Goal: Navigation & Orientation: Find specific page/section

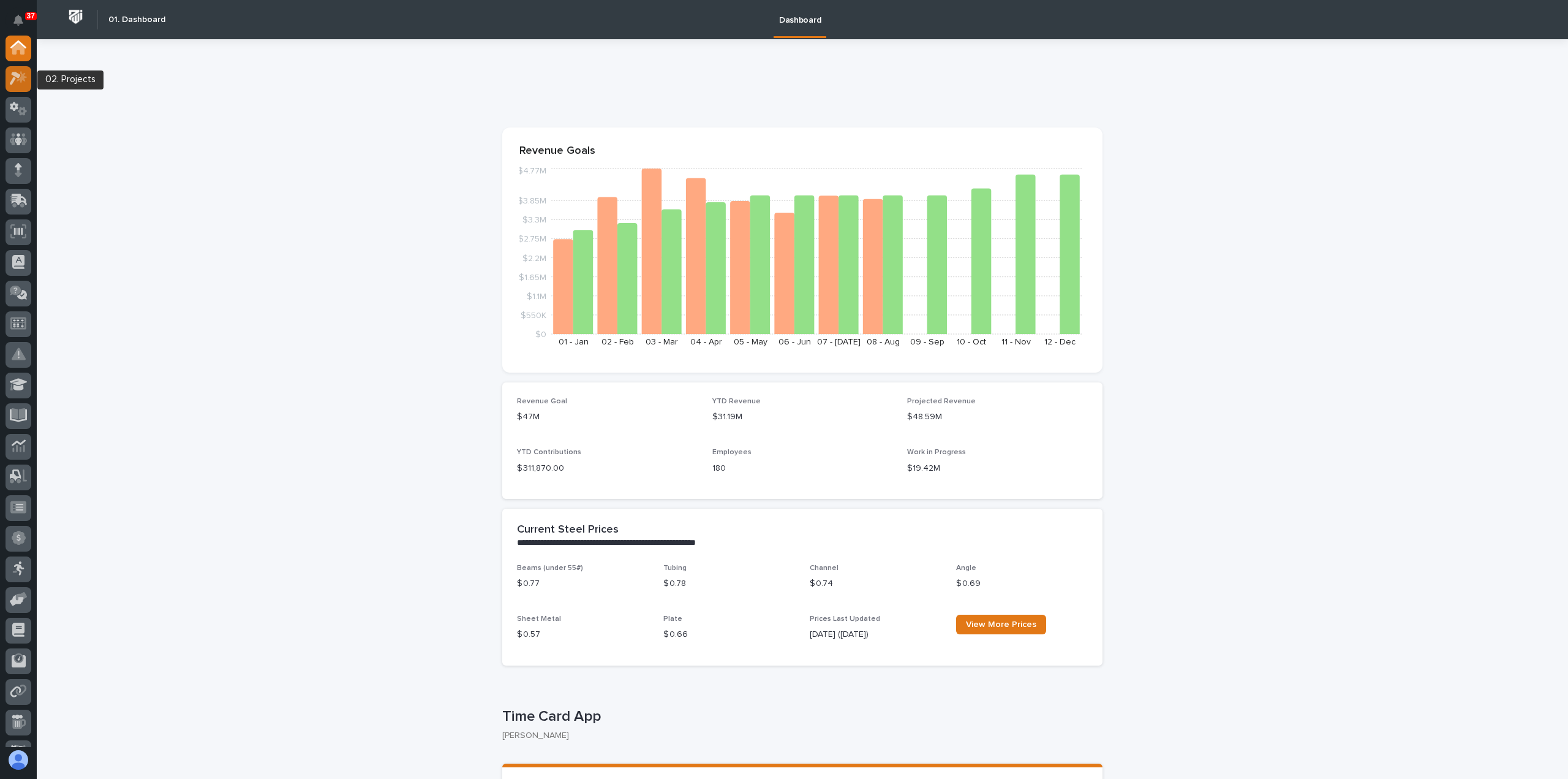
click at [22, 82] on icon at bounding box center [19, 77] width 18 height 14
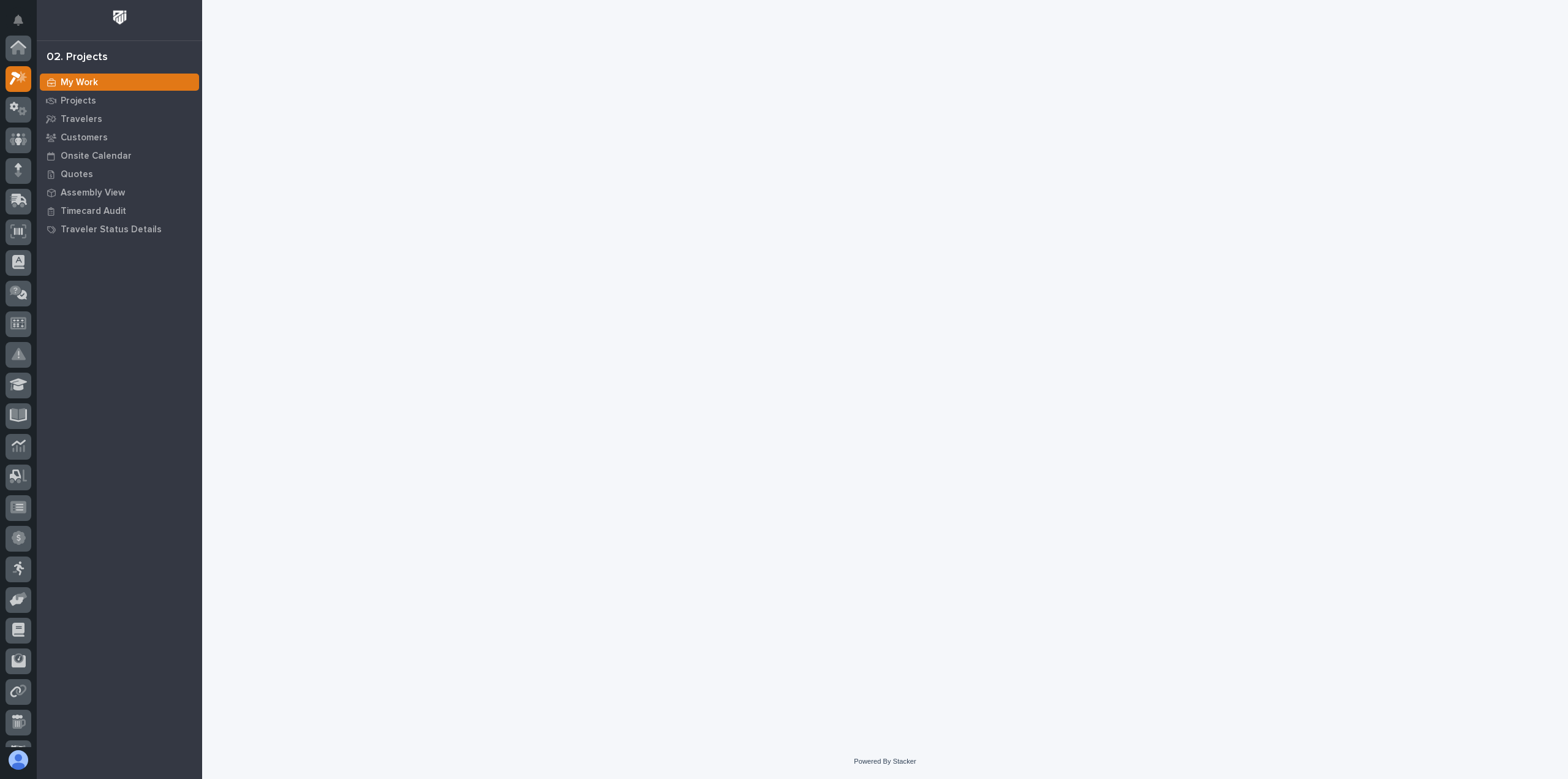
scroll to position [30, 0]
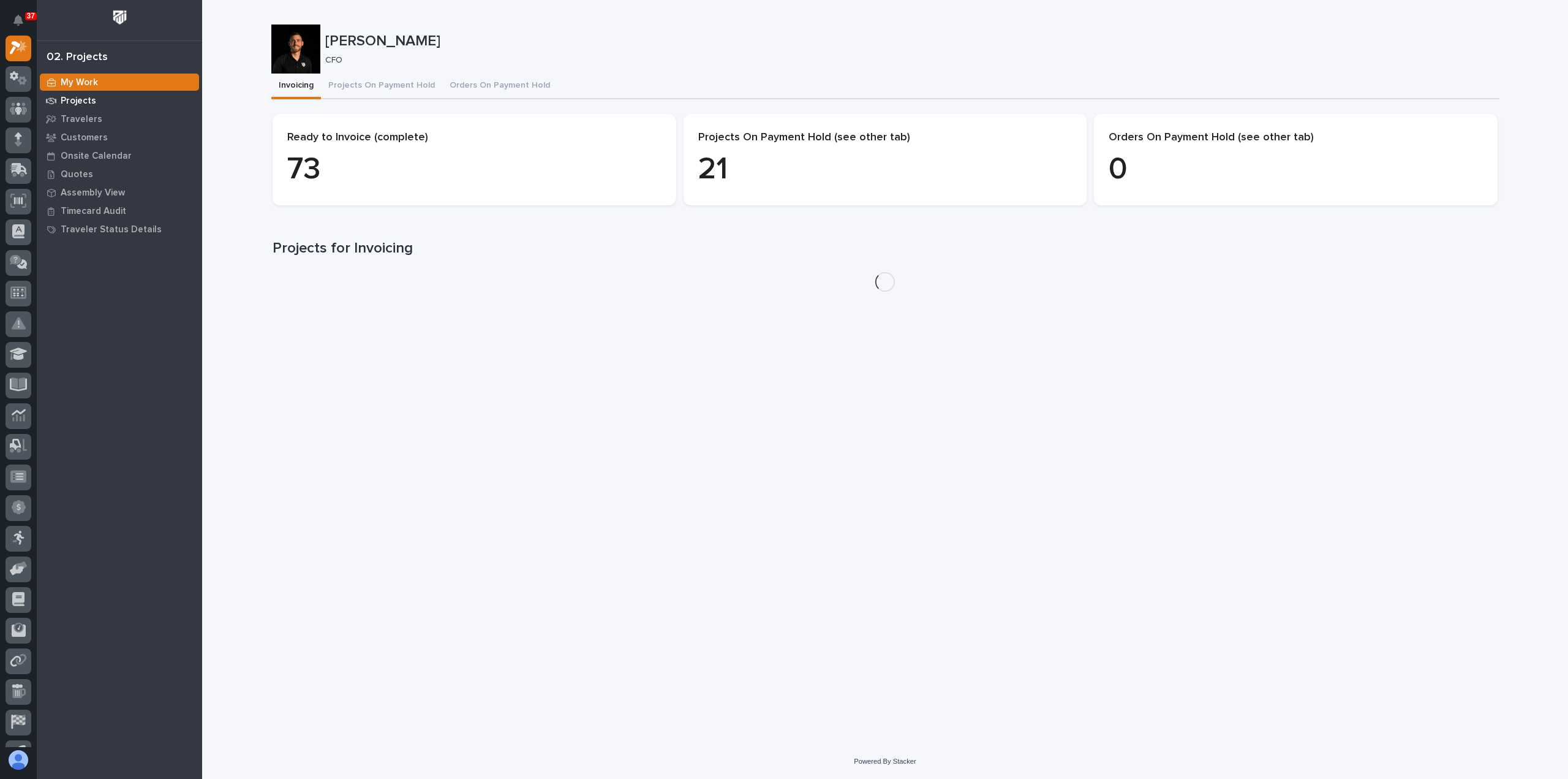
click at [85, 98] on p "Projects" at bounding box center [78, 100] width 35 height 11
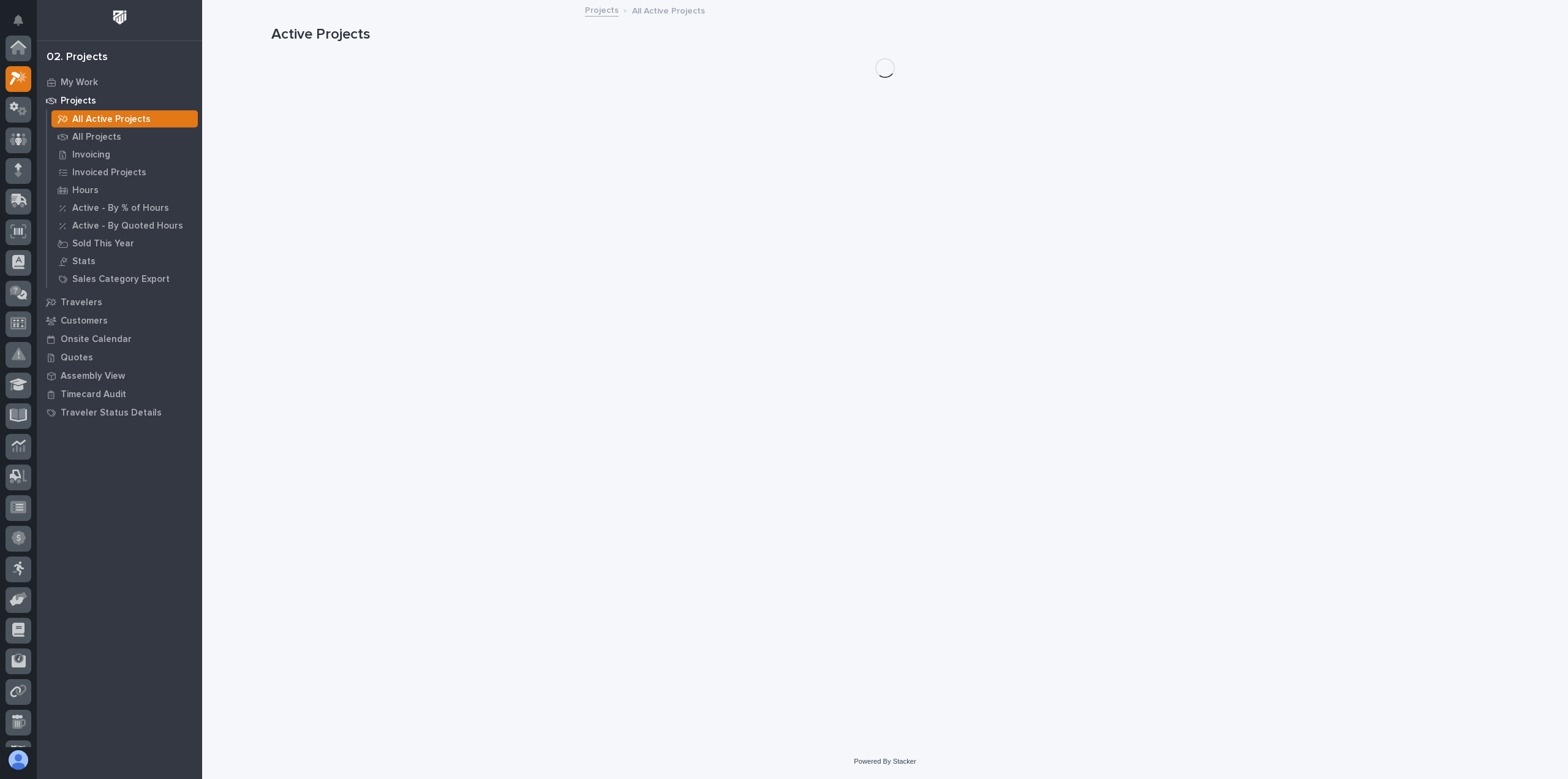
scroll to position [30, 0]
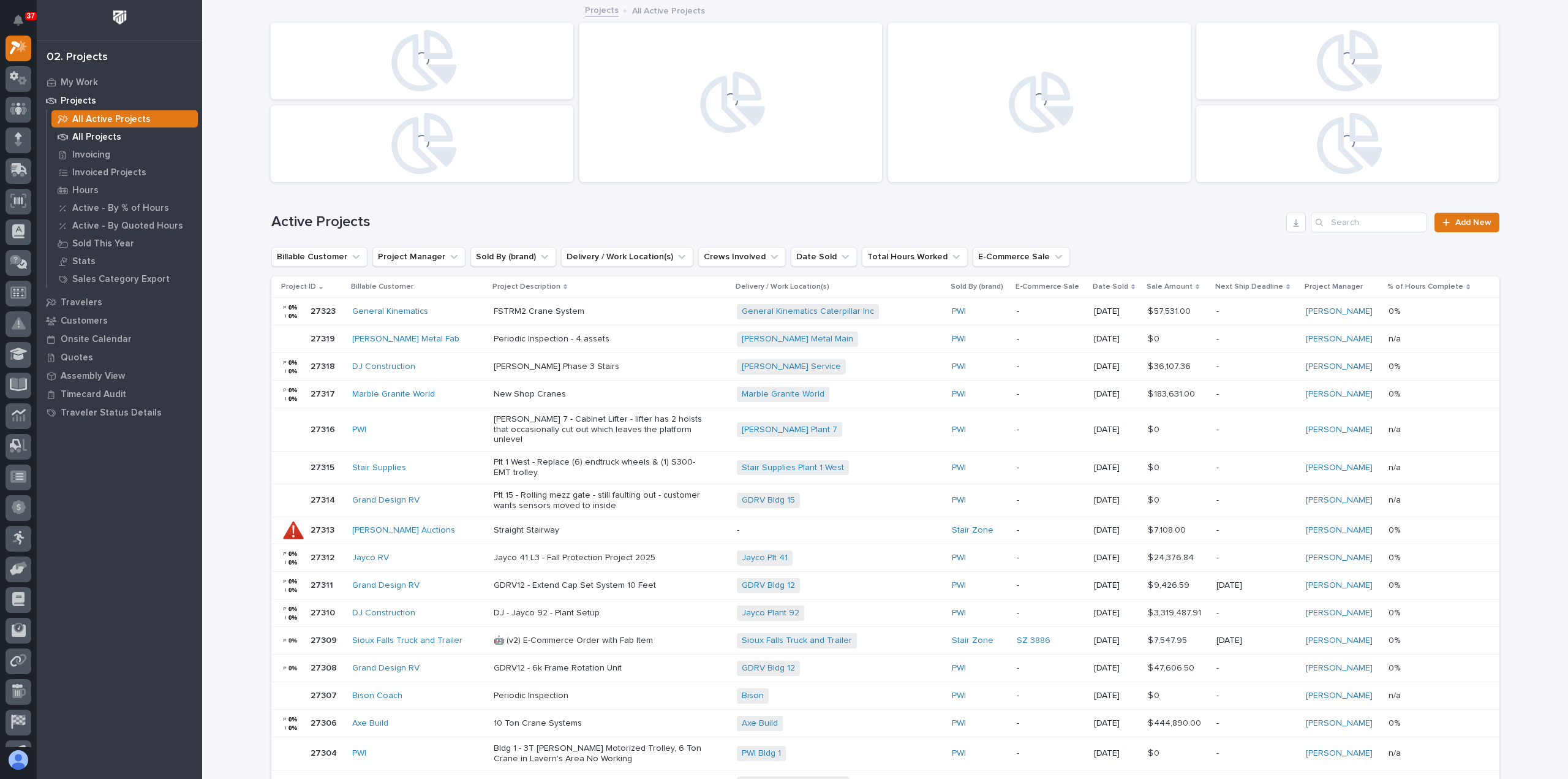
click at [91, 134] on p "All Projects" at bounding box center [97, 137] width 49 height 11
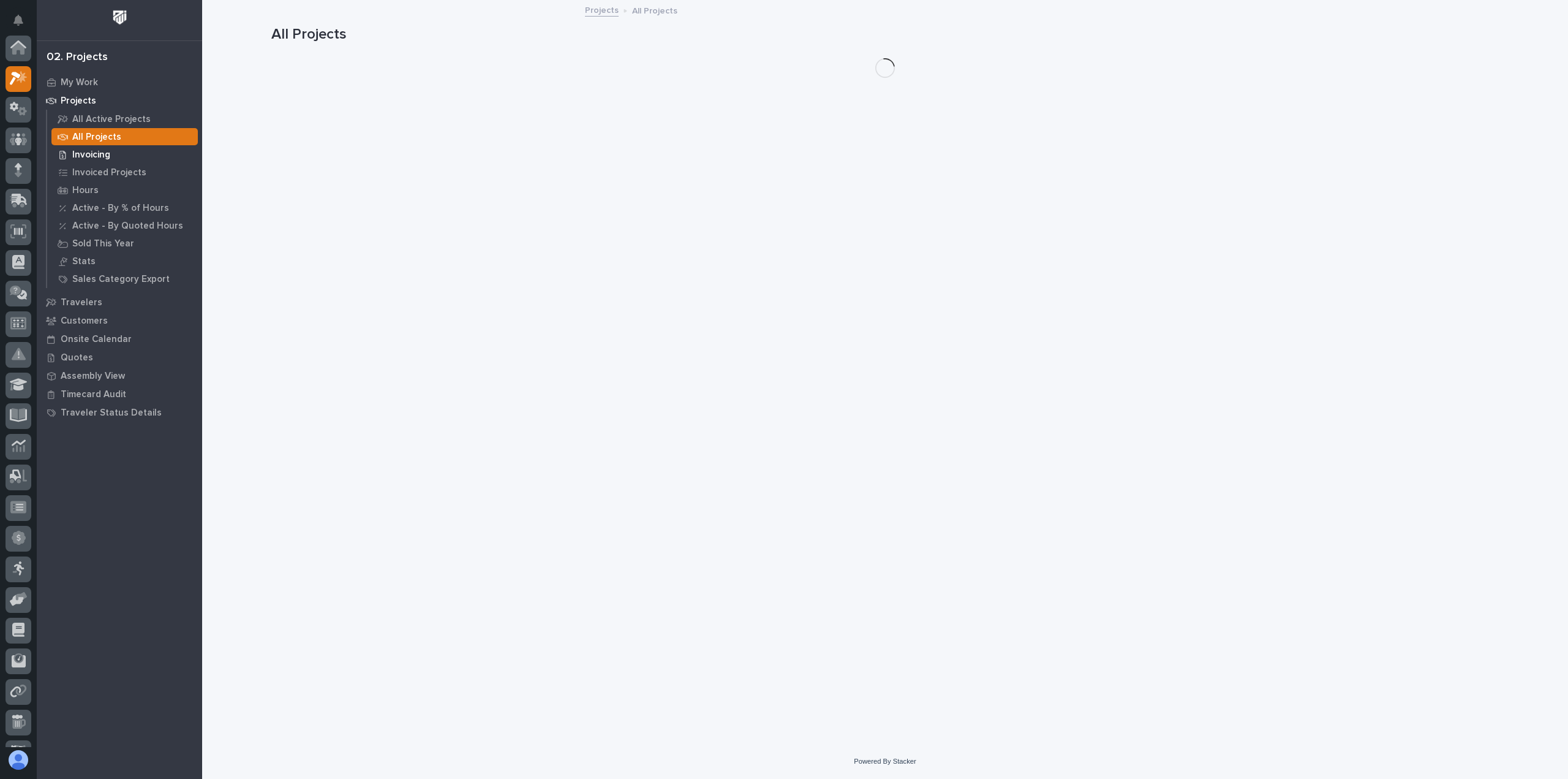
scroll to position [30, 0]
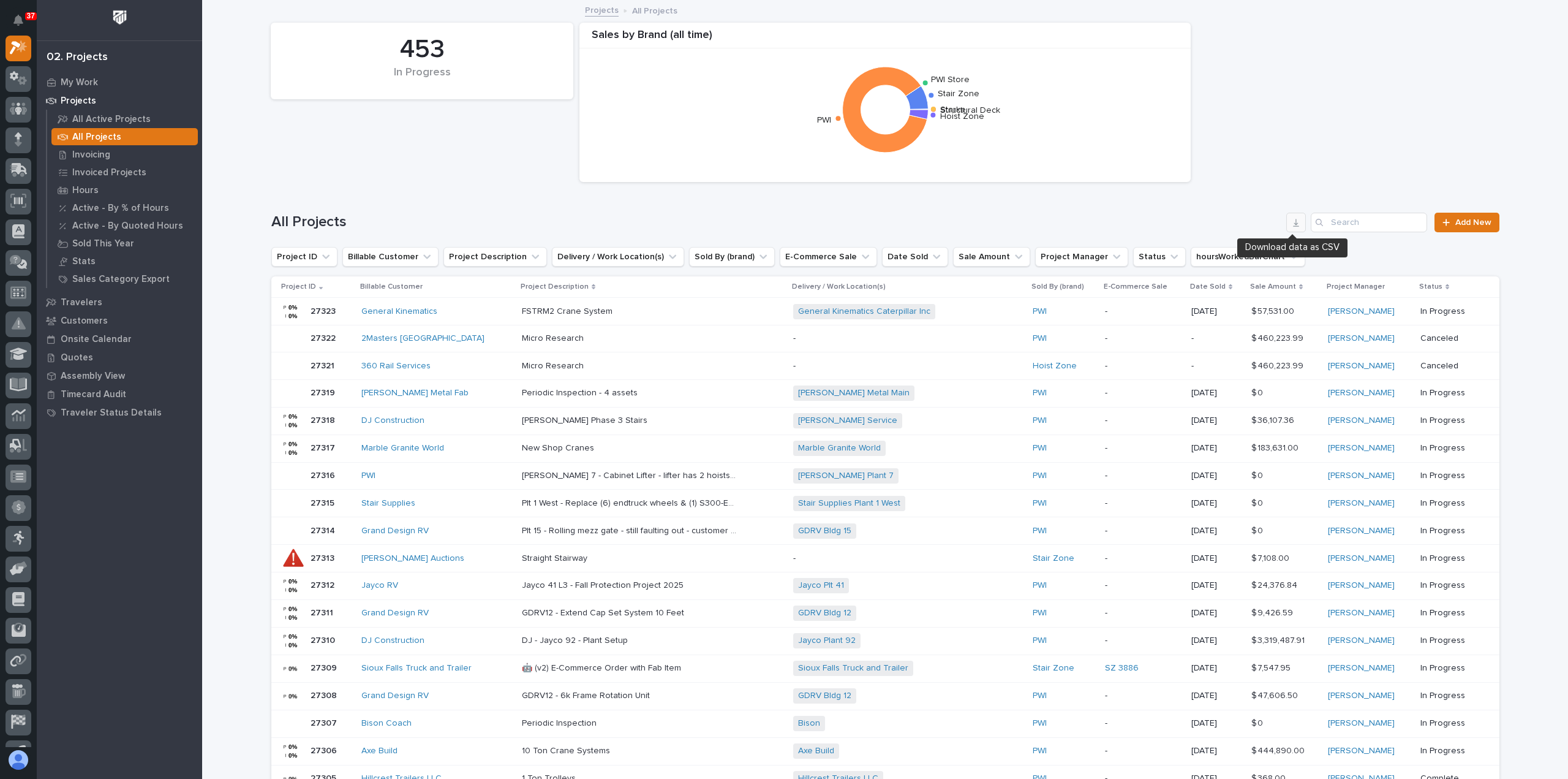
click at [1287, 224] on button "button" at bounding box center [1296, 222] width 20 height 20
click at [83, 191] on p "Hours" at bounding box center [86, 190] width 26 height 11
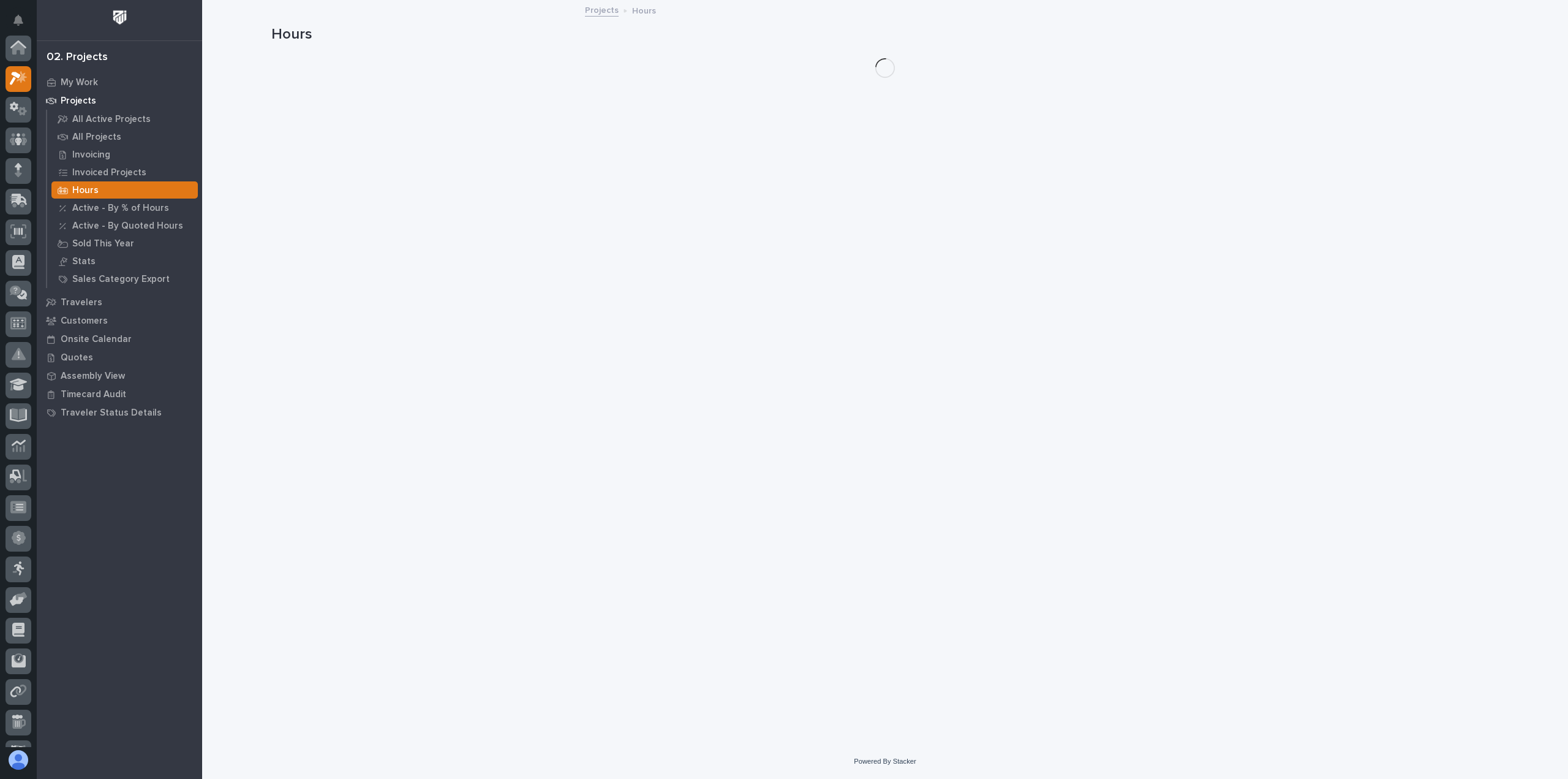
scroll to position [30, 0]
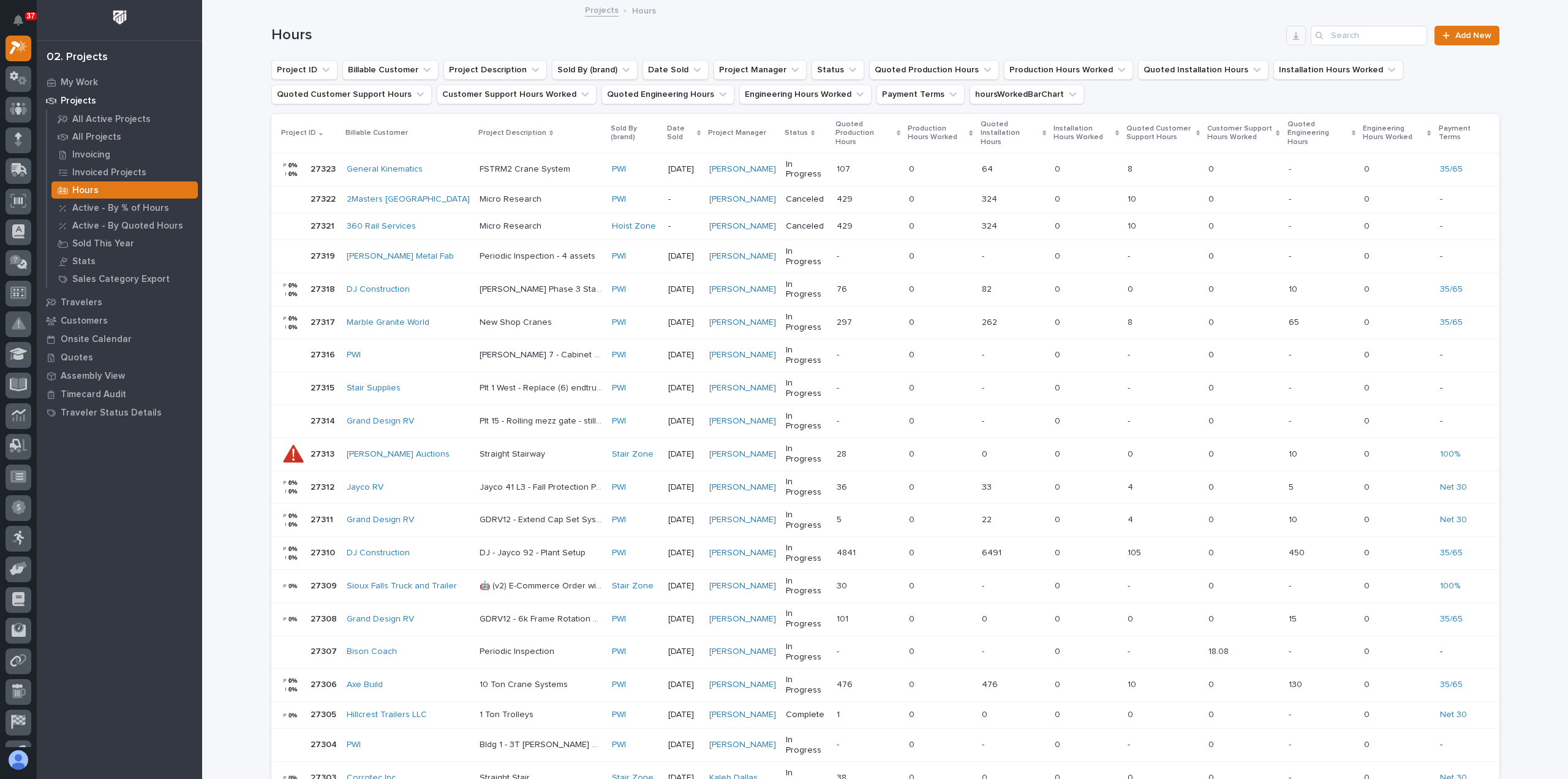
click at [1296, 36] on icon "button" at bounding box center [1296, 35] width 10 height 10
